Goal: Navigation & Orientation: Go to known website

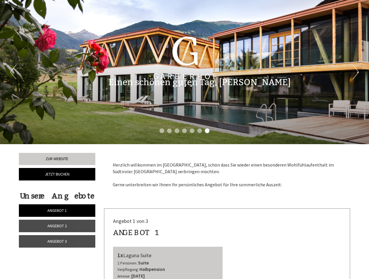
click at [185, 140] on div "Previous Next 1 2 3 4 5 6 7" at bounding box center [184, 72] width 369 height 144
click at [162, 131] on li "1" at bounding box center [162, 131] width 5 height 5
click at [170, 131] on li "2" at bounding box center [169, 131] width 5 height 5
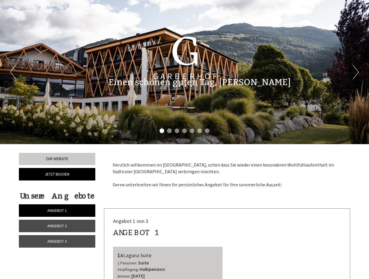
click at [177, 131] on li "3" at bounding box center [177, 131] width 5 height 5
click at [185, 131] on li "4" at bounding box center [184, 131] width 5 height 5
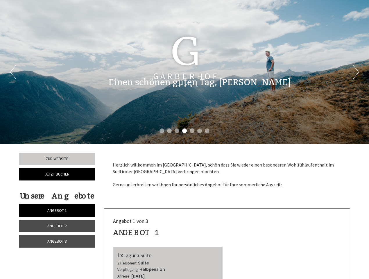
click at [192, 131] on li "5" at bounding box center [192, 131] width 5 height 5
click at [200, 131] on li "6" at bounding box center [199, 131] width 5 height 5
click at [207, 131] on li "7" at bounding box center [207, 131] width 5 height 5
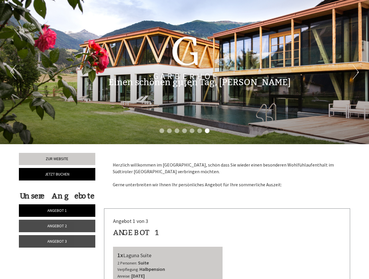
click at [57, 211] on span "Angebot 1" at bounding box center [56, 210] width 19 height 5
